Goal: Task Accomplishment & Management: Manage account settings

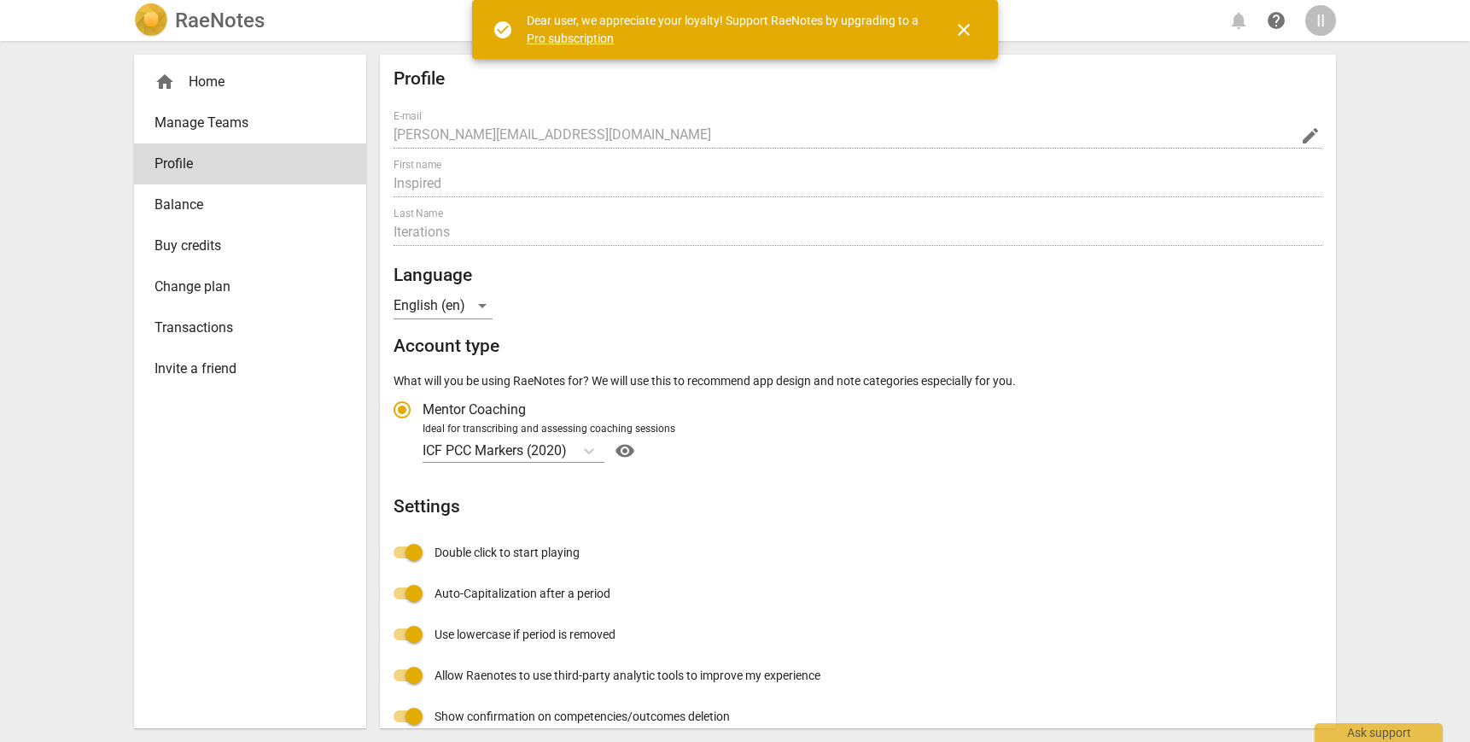
radio input "false"
click at [1314, 20] on div "II" at bounding box center [1320, 20] width 31 height 31
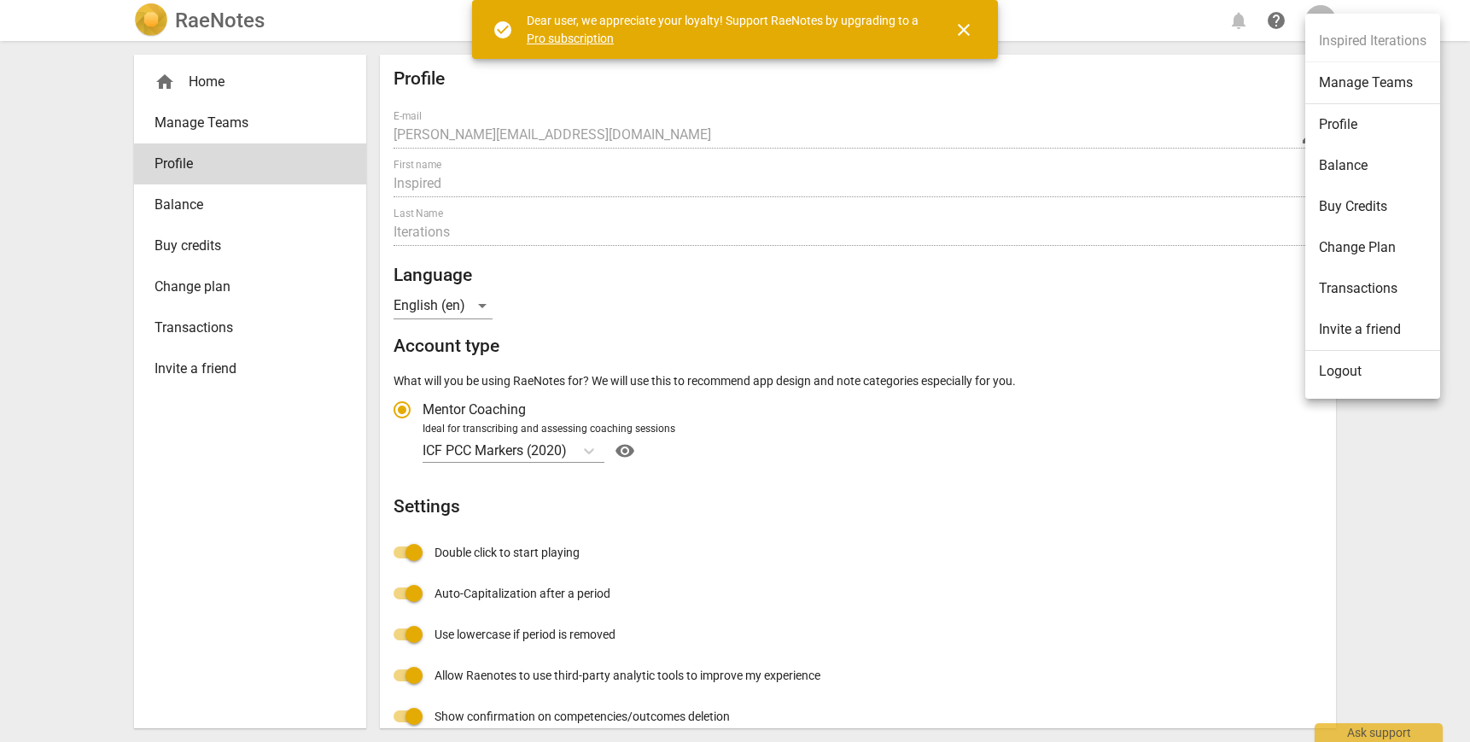
click at [1336, 378] on li "Logout" at bounding box center [1372, 371] width 135 height 41
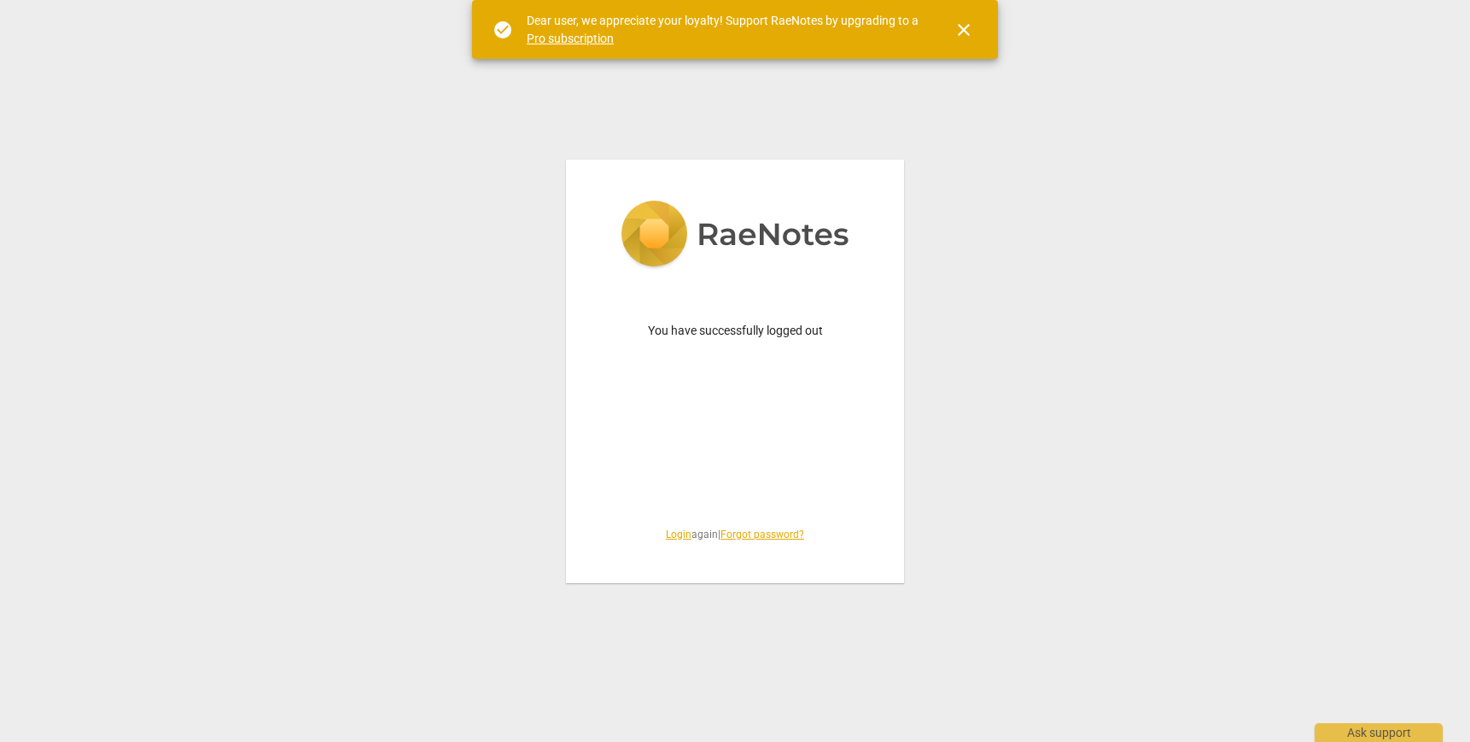
click at [708, 463] on div "You have successfully logged out Login again | Forgot password?" at bounding box center [735, 371] width 338 height 423
click at [672, 539] on link "Login" at bounding box center [679, 534] width 26 height 12
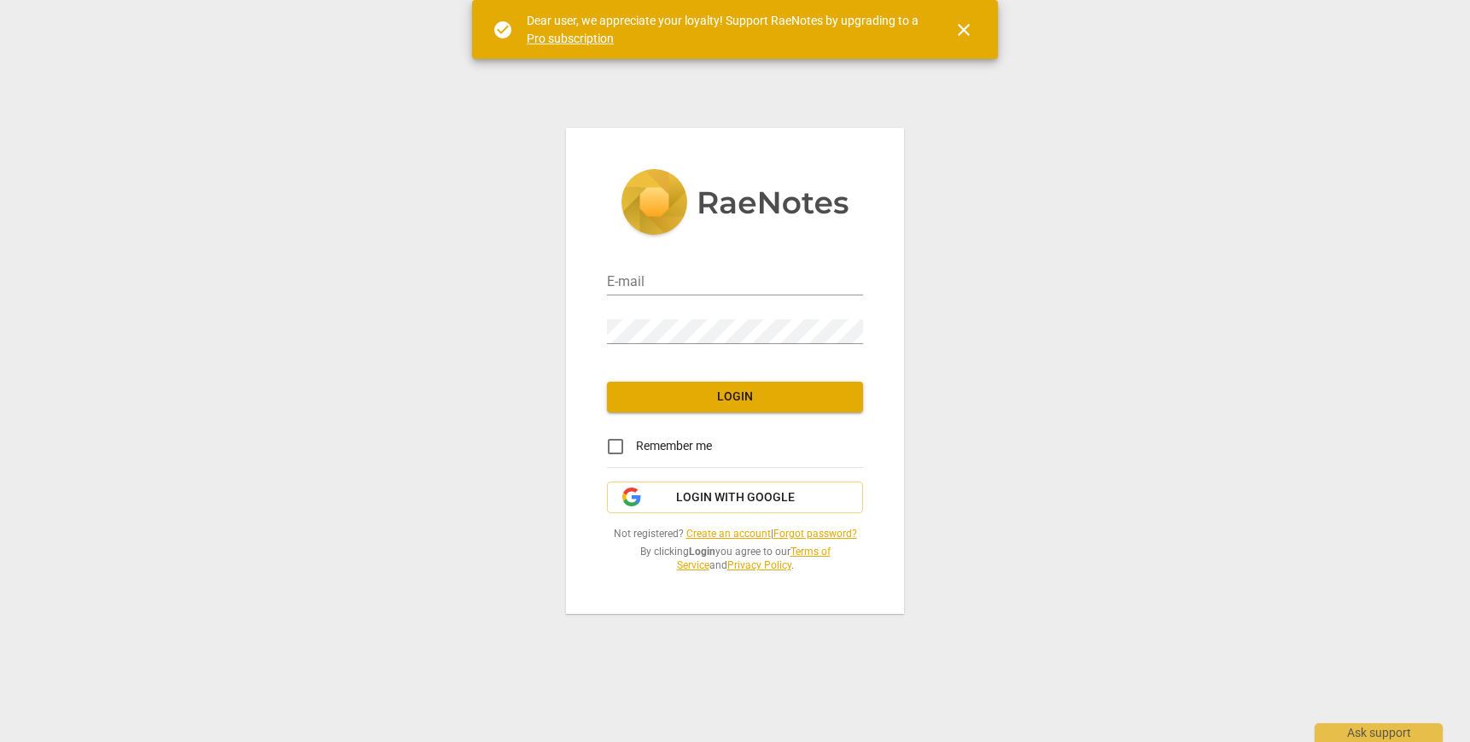
click at [686, 299] on div "Password" at bounding box center [735, 323] width 256 height 49
click at [687, 285] on input "email" at bounding box center [735, 283] width 256 height 25
click at [672, 276] on input "email" at bounding box center [735, 283] width 256 height 25
type input "[PERSON_NAME][EMAIL_ADDRESS][DOMAIN_NAME]"
click at [528, 316] on div "E-mail [PERSON_NAME][EMAIL_ADDRESS][DOMAIN_NAME] Password Login Remember me Log…" at bounding box center [735, 371] width 1470 height 742
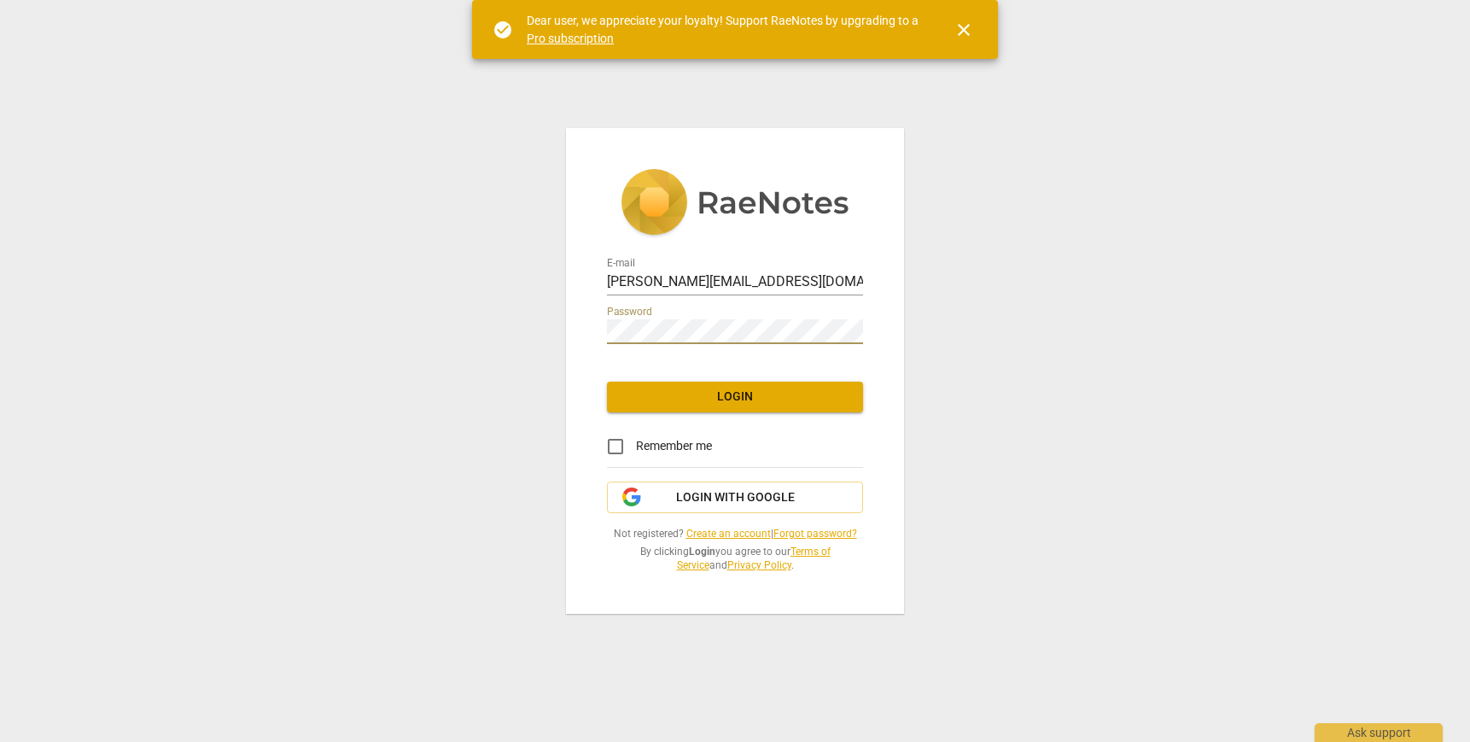
click at [673, 393] on span "Login" at bounding box center [735, 396] width 229 height 17
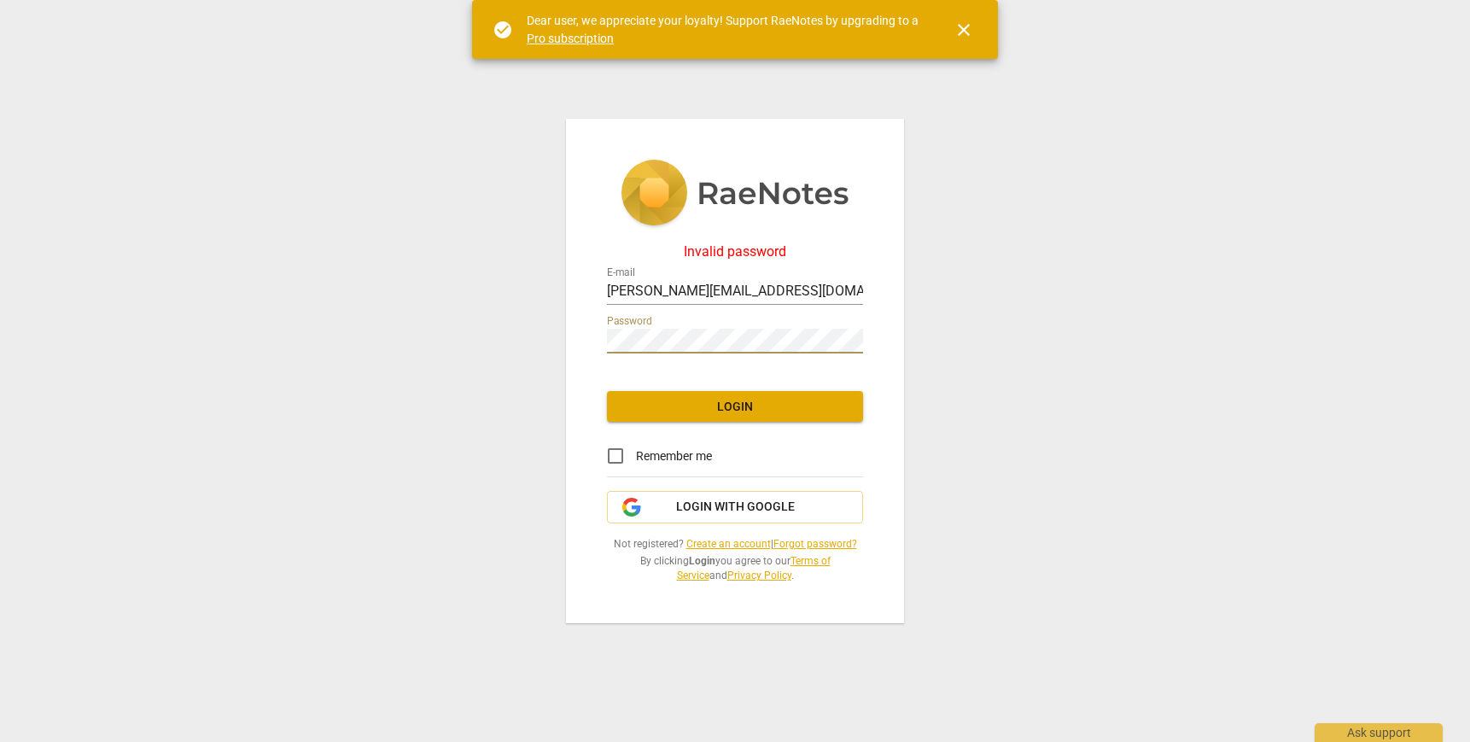
click at [533, 336] on div "Invalid password E-mail [PERSON_NAME][EMAIL_ADDRESS][DOMAIN_NAME] Password Logi…" at bounding box center [735, 371] width 1470 height 742
click at [529, 329] on div "Invalid password E-mail [PERSON_NAME][EMAIL_ADDRESS][DOMAIN_NAME] Password Logi…" at bounding box center [735, 371] width 1470 height 742
click at [793, 540] on link "Forgot password?" at bounding box center [815, 544] width 84 height 12
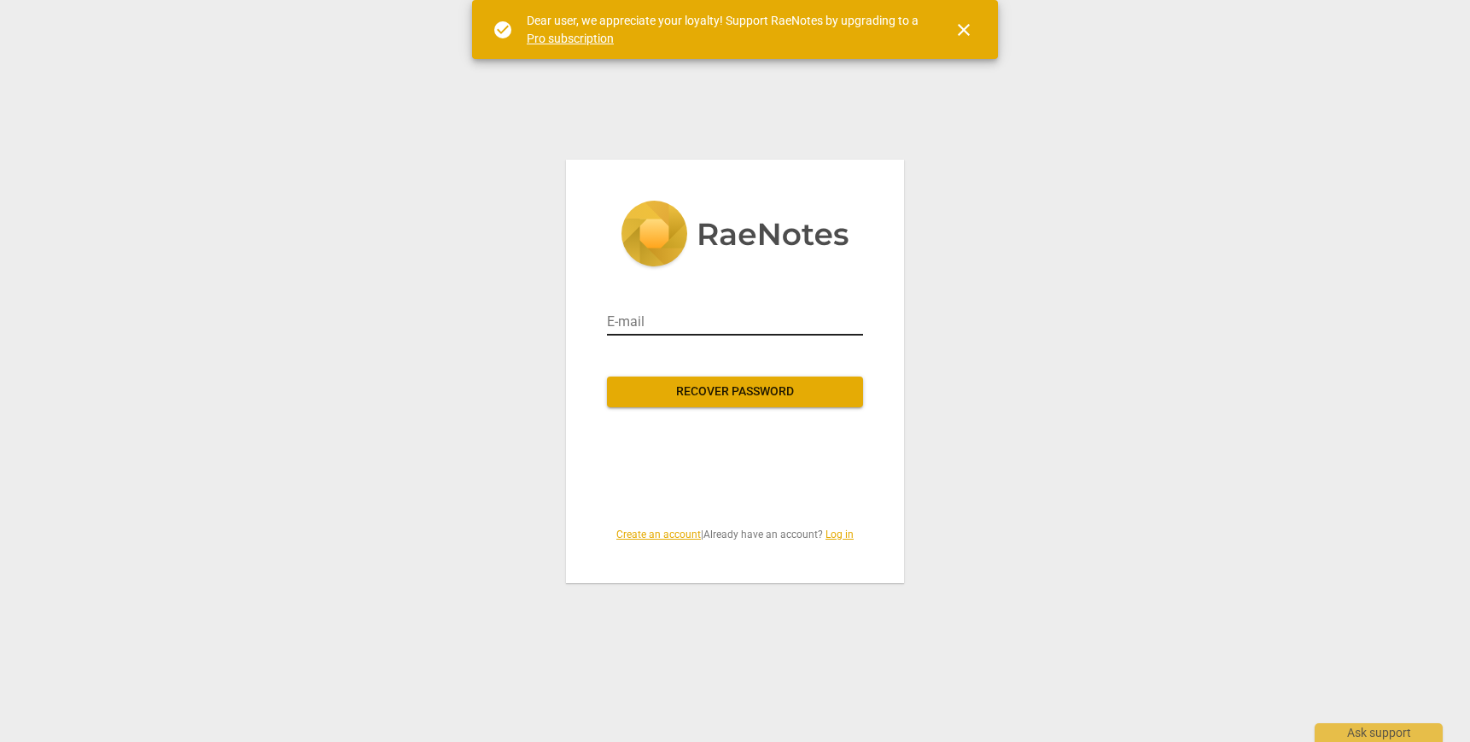
click at [766, 314] on input "email" at bounding box center [735, 321] width 256 height 27
type input "[PERSON_NAME][EMAIL_ADDRESS][DOMAIN_NAME]"
click at [737, 386] on span "Recover password" at bounding box center [735, 391] width 229 height 17
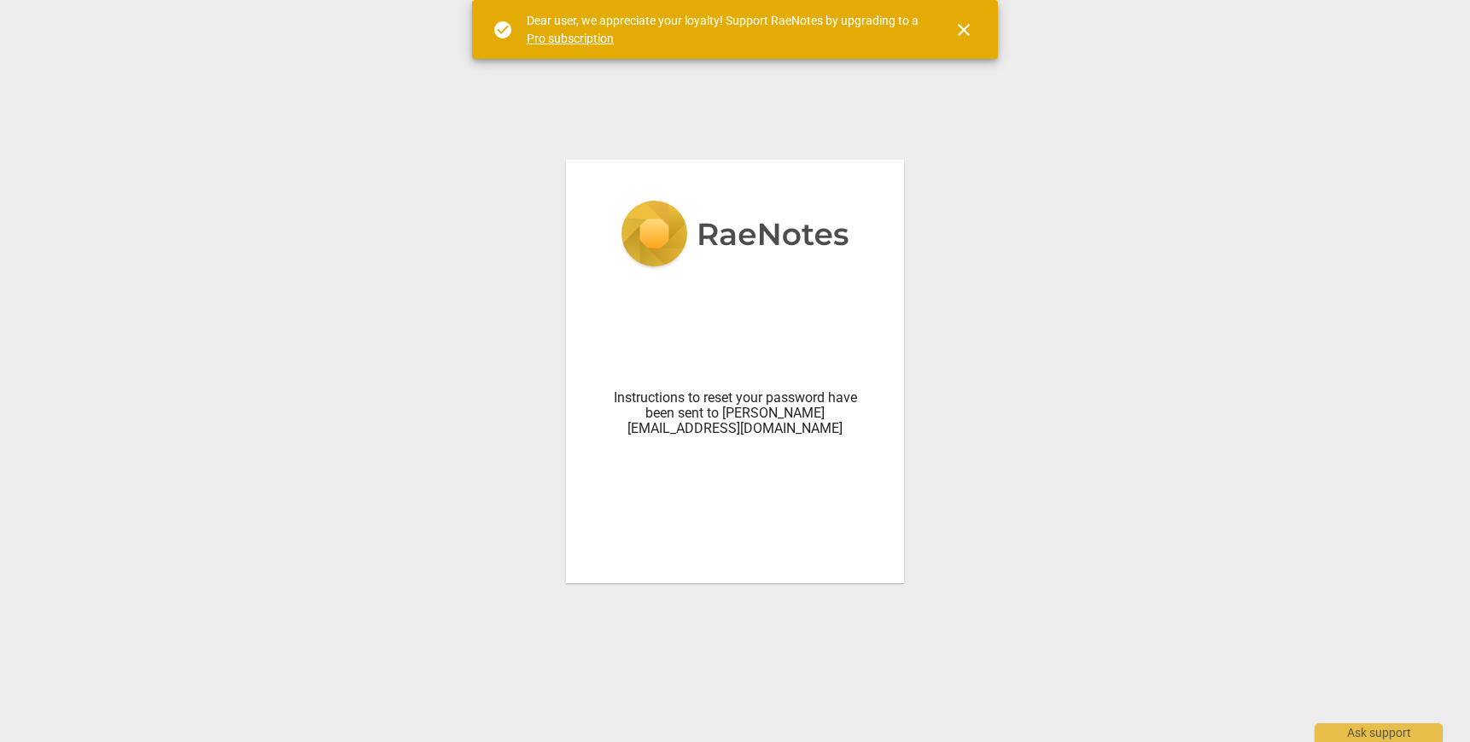
click at [726, 303] on div "Instructions to reset your password have been sent to [PERSON_NAME][EMAIL_ADDRE…" at bounding box center [735, 411] width 256 height 261
